Goal: Navigation & Orientation: Find specific page/section

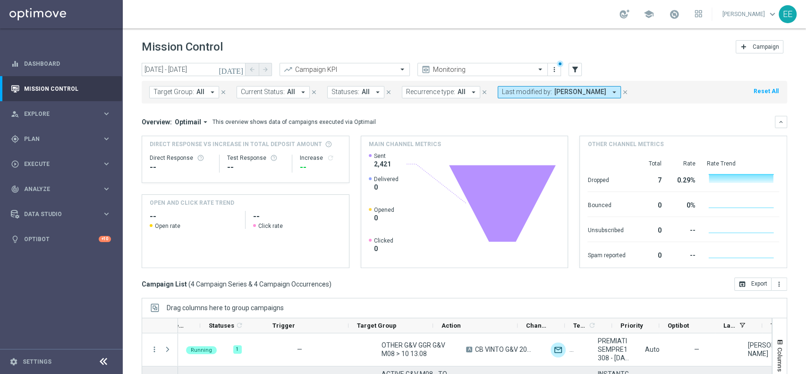
scroll to position [0, 25]
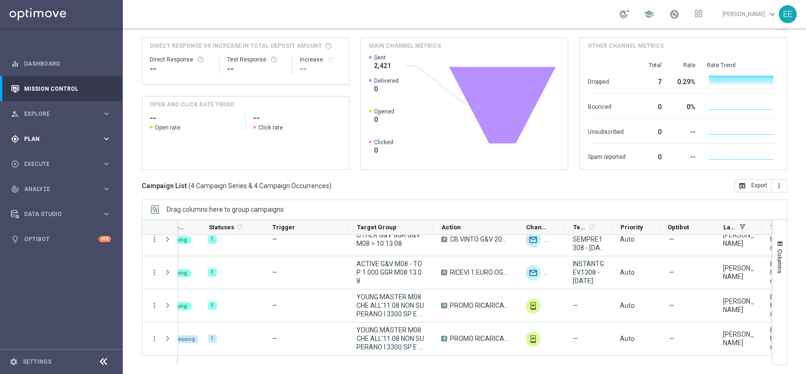
click at [31, 137] on span "Plan" at bounding box center [63, 139] width 78 height 6
